Goal: Navigation & Orientation: Understand site structure

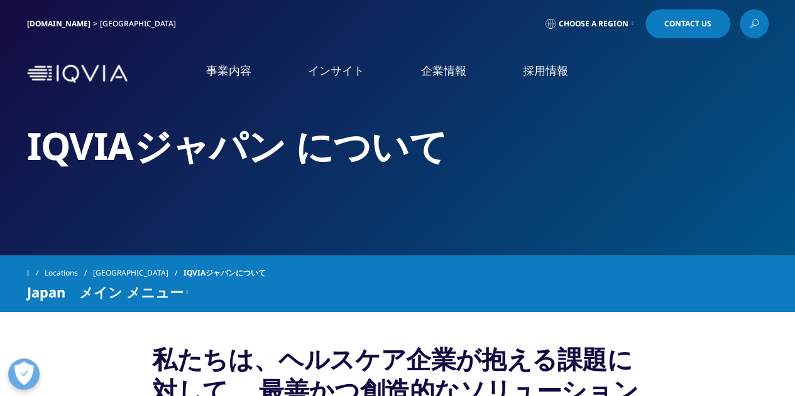
click at [33, 215] on link "アクセス" at bounding box center [148, 208] width 259 height 14
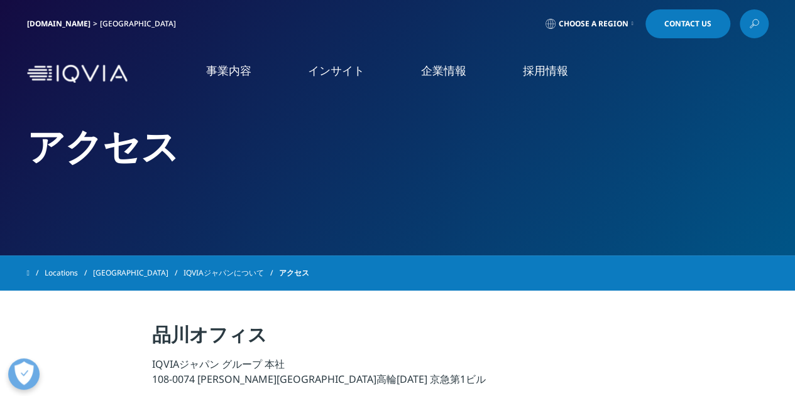
click at [46, 72] on img at bounding box center [77, 74] width 101 height 18
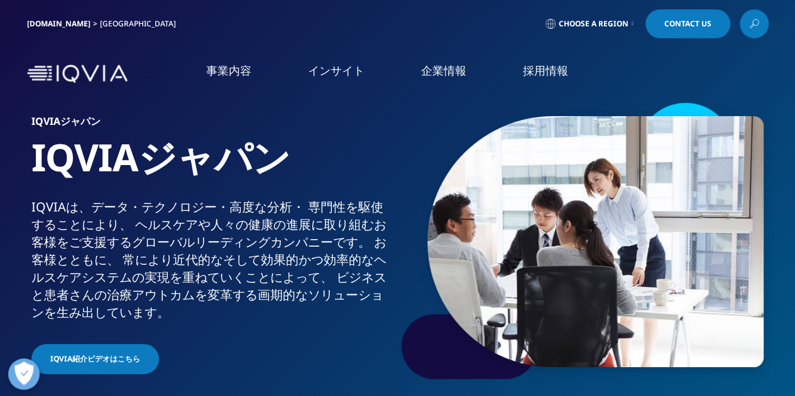
click at [88, 172] on link "医薬品・医療機器 臨床開発" at bounding box center [89, 169] width 116 height 13
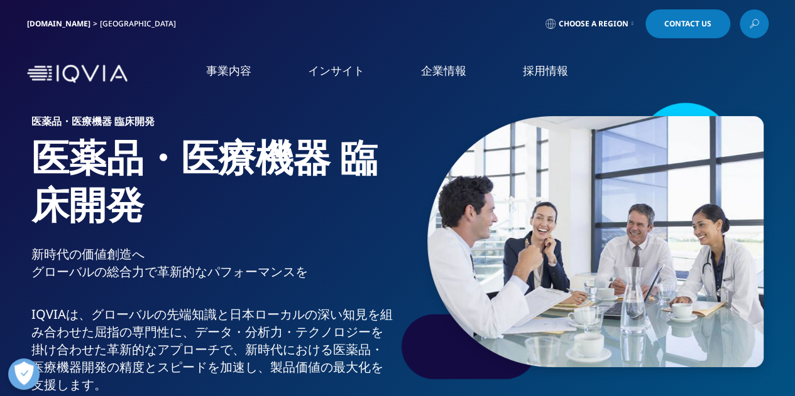
drag, startPoint x: 408, startPoint y: 257, endPoint x: 361, endPoint y: 6, distance: 255.2
click at [530, 72] on link "採用情報" at bounding box center [545, 71] width 45 height 16
click at [59, 245] on li "社会貢献活動" at bounding box center [148, 238] width 259 height 25
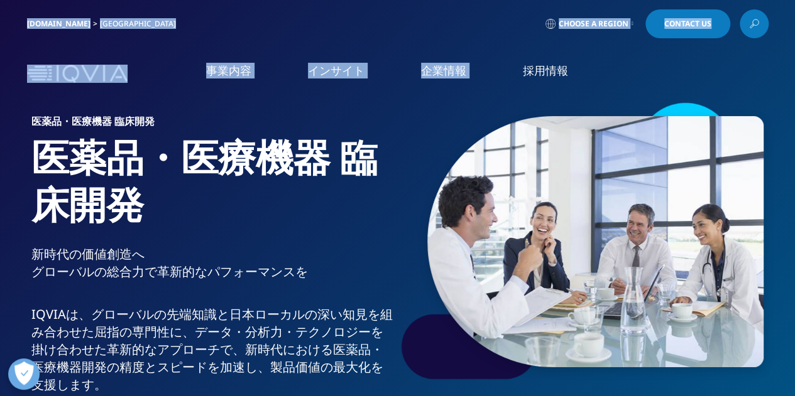
drag, startPoint x: 606, startPoint y: 68, endPoint x: 16, endPoint y: 25, distance: 590.9
click at [16, 25] on div "Clear Search Loading IQVIA.COM Japan Choose a Region Contact Us" at bounding box center [397, 52] width 795 height 104
click at [13, 40] on div "IQVIA.COM Japan Choose a Region Contact Us" at bounding box center [397, 24] width 795 height 48
drag, startPoint x: 12, startPoint y: 18, endPoint x: 637, endPoint y: 70, distance: 627.3
click at [637, 70] on div "Clear Search Loading IQVIA.COM Japan Choose a Region Contact Us" at bounding box center [397, 52] width 795 height 104
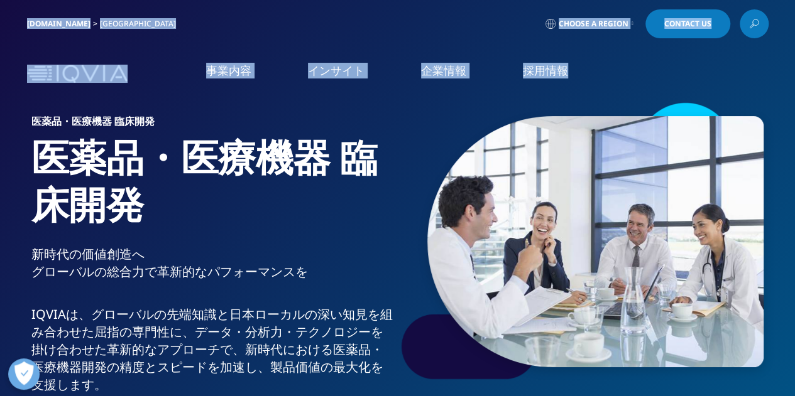
click at [637, 70] on ol "事業内容 事業内容 医薬品・医療機器 臨床開発 Clinical Development in Japan 市場データ" at bounding box center [414, 83] width 472 height 41
drag, startPoint x: 631, startPoint y: 72, endPoint x: 19, endPoint y: 16, distance: 614.4
click at [19, 16] on div "Clear Search Loading IQVIA.COM Japan Choose a Region Contact Us" at bounding box center [397, 52] width 795 height 104
click at [330, 27] on div "IQVIA.COM Japan Choose a Region Contact Us" at bounding box center [397, 23] width 741 height 29
drag, startPoint x: 606, startPoint y: 73, endPoint x: 14, endPoint y: 26, distance: 593.0
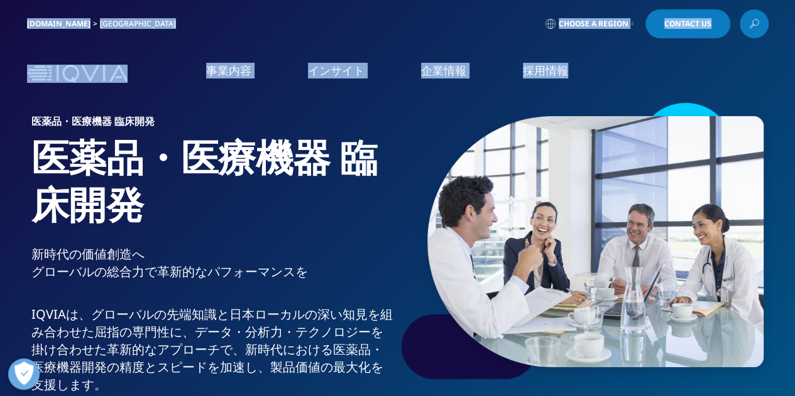
click at [14, 26] on div "Clear Search Loading IQVIA.COM Japan Choose a Region Contact Us" at bounding box center [397, 52] width 795 height 104
click at [589, 50] on nav "事業内容 事業内容 医薬品・医療機器 臨床開発 Clinical Development in Japan CSO事業 CSO" at bounding box center [451, 74] width 636 height 60
drag, startPoint x: 602, startPoint y: 77, endPoint x: 21, endPoint y: 19, distance: 584.0
click at [21, 19] on div "Clear Search Loading IQVIA.COM Japan Choose a Region Contact Us" at bounding box center [397, 52] width 795 height 104
click at [263, 18] on div "IQVIA.COM Japan Choose a Region Contact Us" at bounding box center [397, 23] width 741 height 29
